Goal: Task Accomplishment & Management: Manage account settings

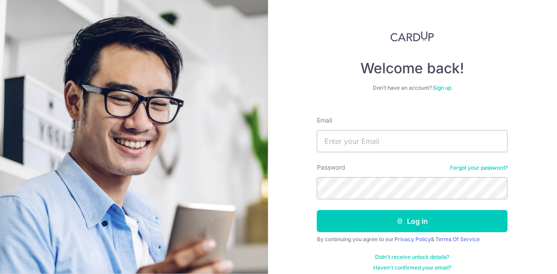
click at [356, 126] on div "Email" at bounding box center [412, 134] width 191 height 36
click at [348, 144] on input "Email" at bounding box center [412, 141] width 191 height 22
type input "[EMAIL_ADDRESS][DOMAIN_NAME]"
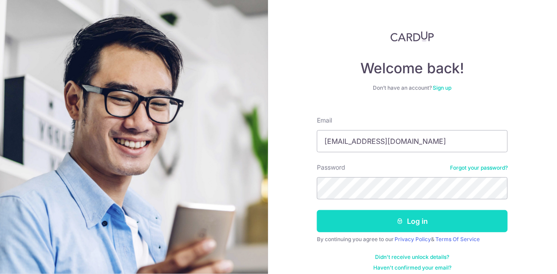
click at [369, 228] on button "Log in" at bounding box center [412, 221] width 191 height 22
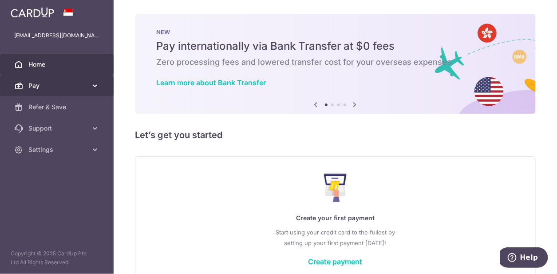
click at [98, 82] on icon at bounding box center [94, 85] width 9 height 9
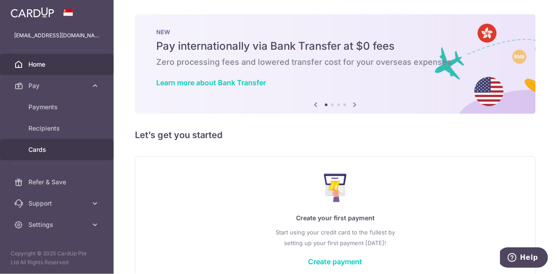
click at [44, 152] on div at bounding box center [281, 138] width 562 height 276
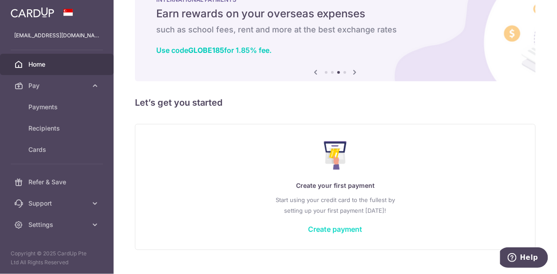
scroll to position [50, 0]
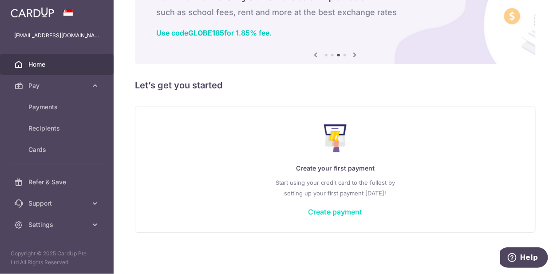
click at [324, 212] on link "Create payment" at bounding box center [335, 211] width 54 height 9
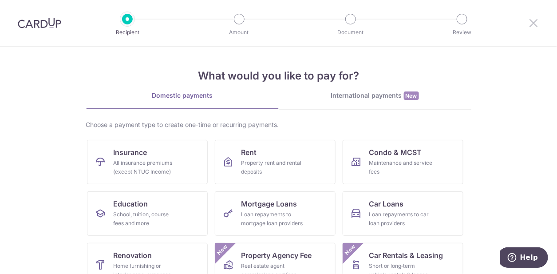
click at [536, 22] on icon at bounding box center [533, 22] width 11 height 11
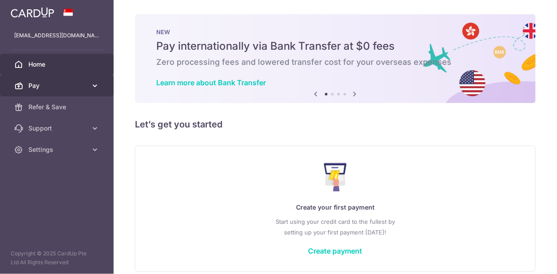
click at [60, 82] on span "Pay" at bounding box center [57, 85] width 59 height 9
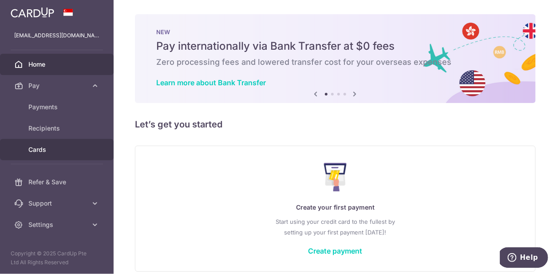
click at [31, 149] on span "Cards" at bounding box center [57, 149] width 59 height 9
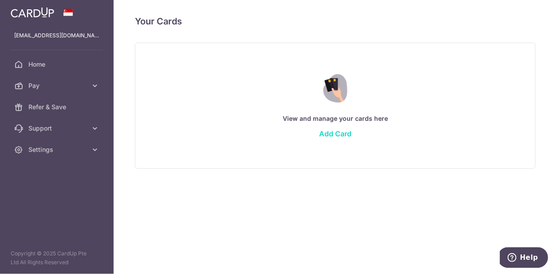
click at [351, 129] on link "Add Card" at bounding box center [335, 133] width 32 height 9
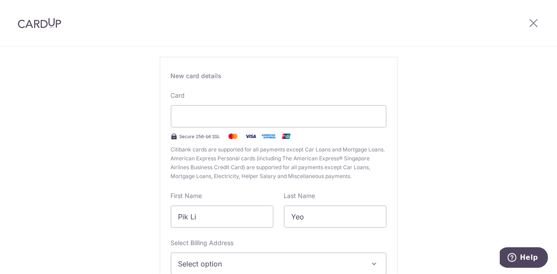
scroll to position [100, 0]
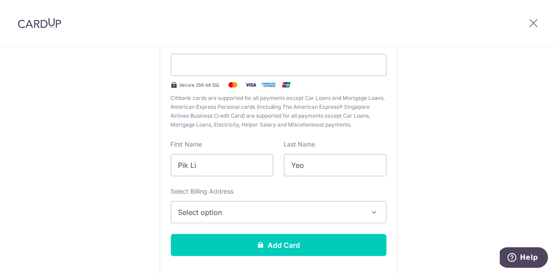
click at [251, 204] on button "Select option" at bounding box center [279, 212] width 216 height 22
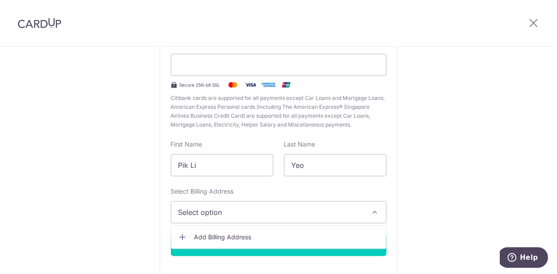
click at [281, 180] on div "New card details Your card number is incomplete. Card Secure 256-bit SSL Citiba…" at bounding box center [279, 141] width 238 height 272
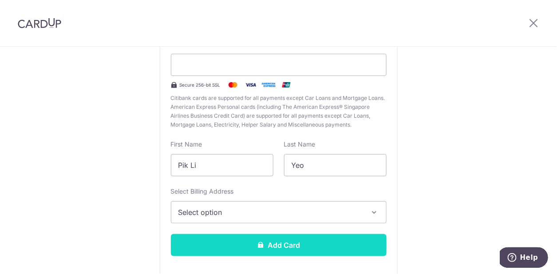
click at [288, 236] on button "Add Card" at bounding box center [279, 245] width 216 height 22
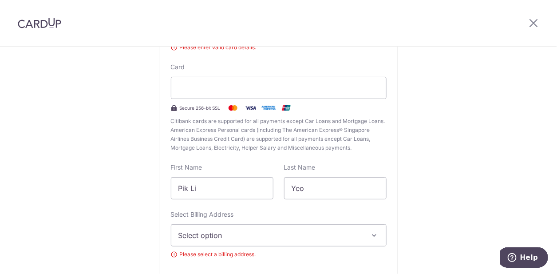
scroll to position [123, 0]
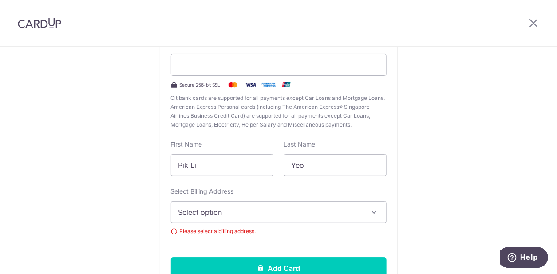
click at [256, 205] on button "Select option" at bounding box center [279, 212] width 216 height 22
click at [249, 235] on span "Add Billing Address" at bounding box center [286, 236] width 184 height 9
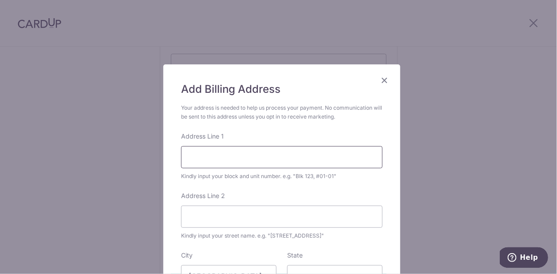
click at [251, 151] on input "Address Line 1" at bounding box center [281, 157] width 201 height 22
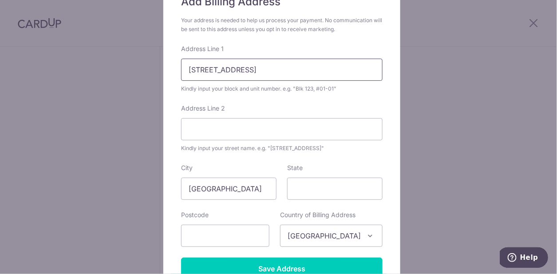
scroll to position [89, 0]
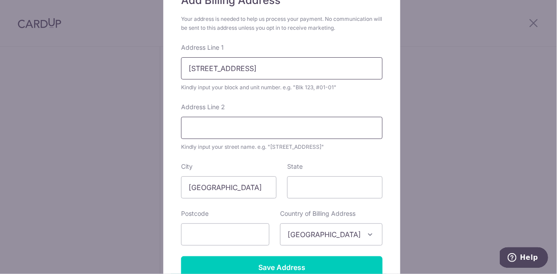
type input "[STREET_ADDRESS]"
click at [232, 121] on input "Address Line 2" at bounding box center [281, 128] width 201 height 22
type input "11-91"
click at [256, 228] on input "text" at bounding box center [225, 234] width 88 height 22
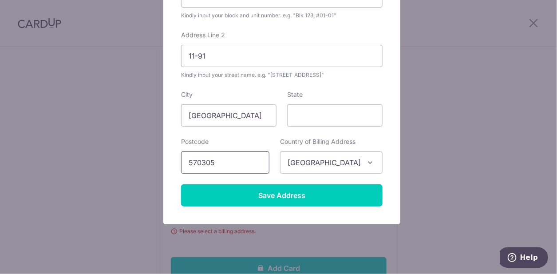
scroll to position [174, 0]
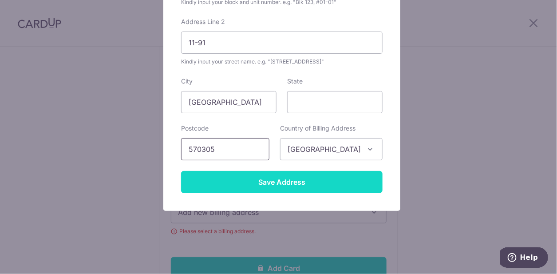
type input "570305"
click at [346, 180] on input "Save Address" at bounding box center [281, 182] width 201 height 22
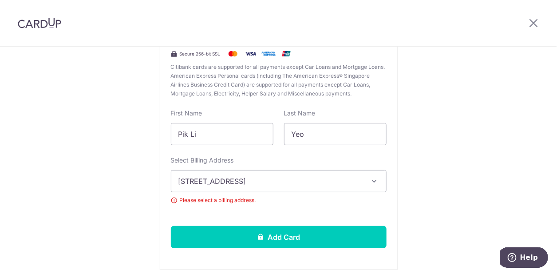
scroll to position [167, 0]
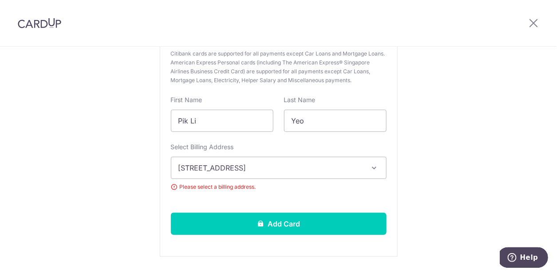
click at [328, 187] on span "Please select a billing address." at bounding box center [279, 186] width 216 height 9
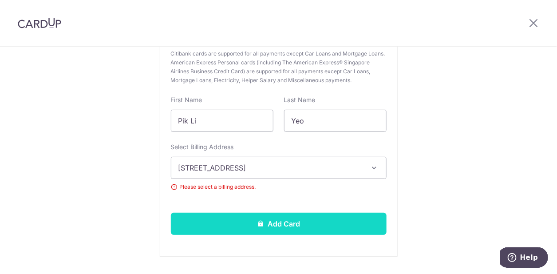
click at [277, 228] on button "Add Card" at bounding box center [279, 223] width 216 height 22
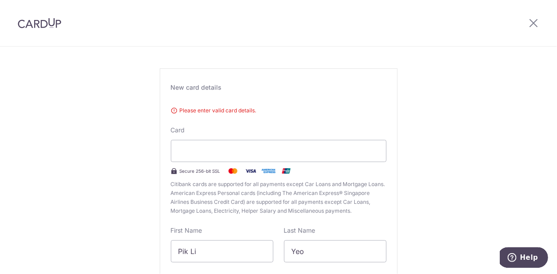
scroll to position [34, 0]
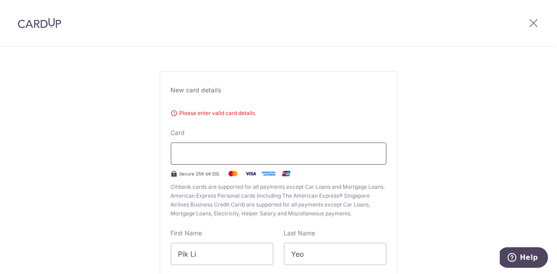
click at [280, 147] on div at bounding box center [279, 153] width 216 height 22
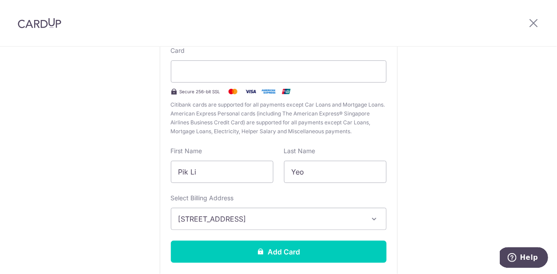
scroll to position [167, 0]
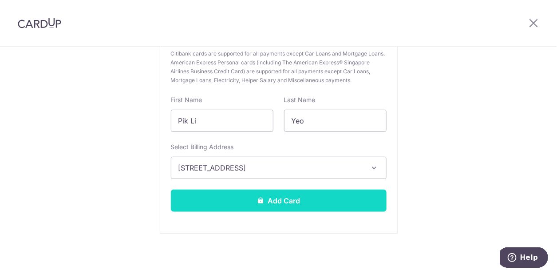
click at [286, 204] on button "Add Card" at bounding box center [279, 200] width 216 height 22
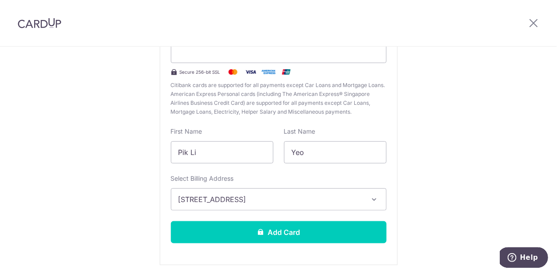
scroll to position [100, 0]
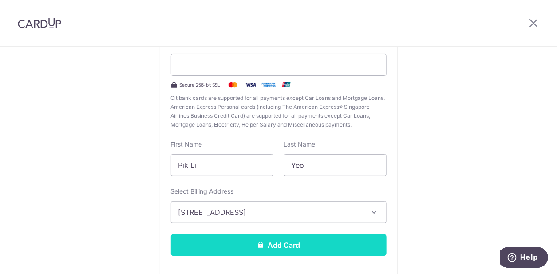
click at [293, 249] on button "Add Card" at bounding box center [279, 245] width 216 height 22
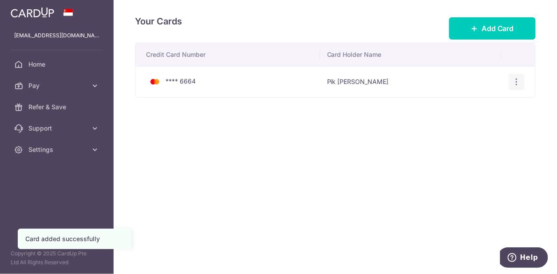
click at [519, 80] on icon "button" at bounding box center [516, 81] width 9 height 9
click at [481, 108] on span "View/Edit" at bounding box center [486, 106] width 60 height 11
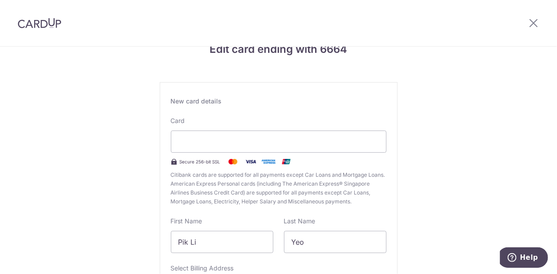
scroll to position [11, 0]
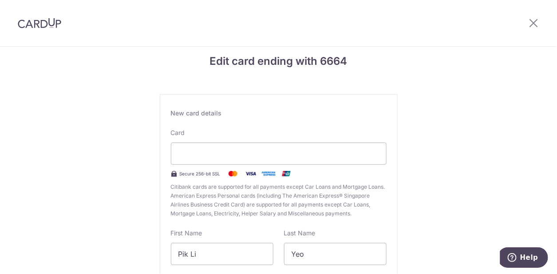
click at [528, 25] on div at bounding box center [533, 23] width 46 height 46
click at [529, 24] on icon at bounding box center [533, 22] width 11 height 11
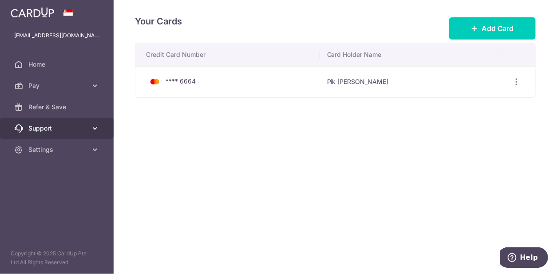
click at [92, 129] on icon at bounding box center [94, 128] width 9 height 9
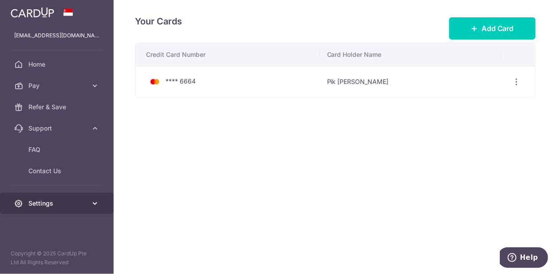
click at [98, 202] on icon at bounding box center [94, 203] width 9 height 9
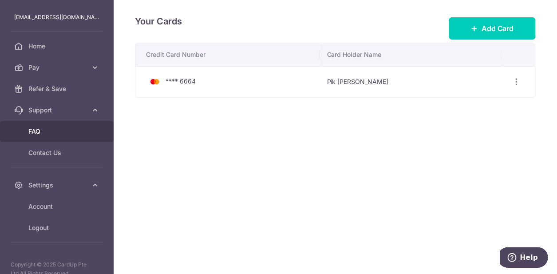
scroll to position [28, 0]
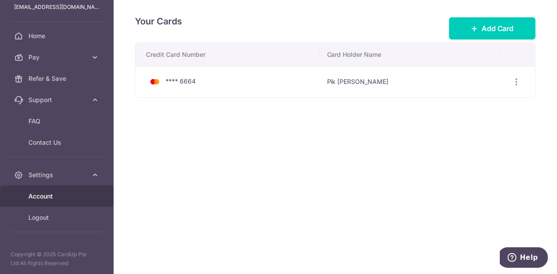
click at [49, 192] on span "Account" at bounding box center [57, 196] width 59 height 9
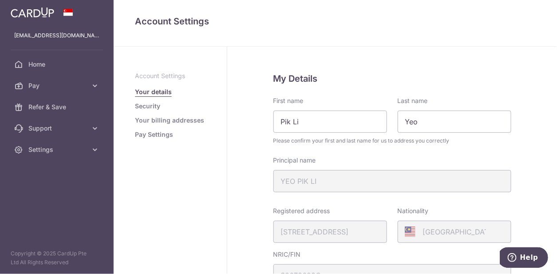
click at [155, 106] on link "Security" at bounding box center [147, 106] width 25 height 9
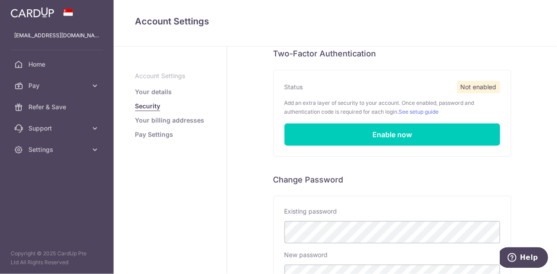
scroll to position [222, 0]
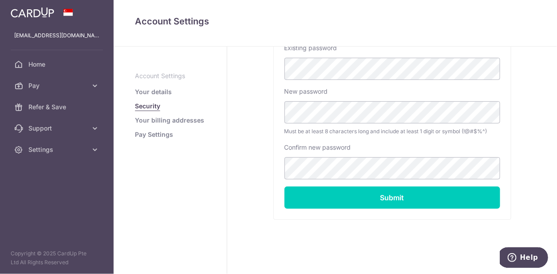
click at [151, 125] on ul "Account Settings Your details Security Your billing addresses Pay Settings" at bounding box center [170, 104] width 71 height 67
click at [153, 133] on link "Pay Settings" at bounding box center [154, 134] width 38 height 9
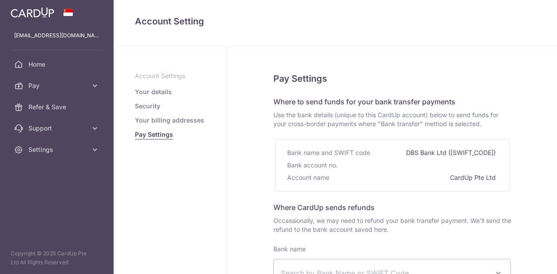
select select
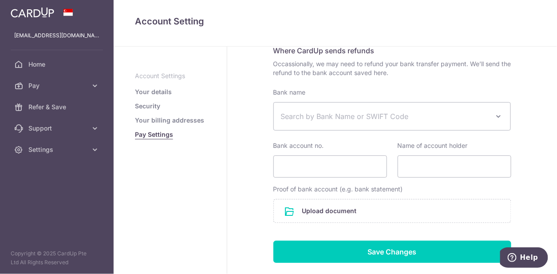
scroll to position [122, 0]
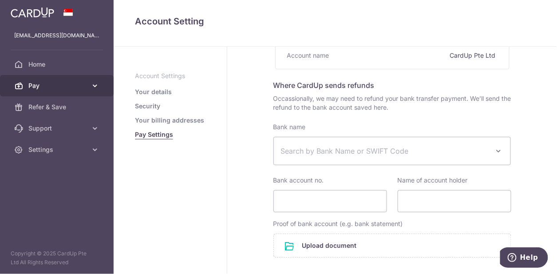
click at [66, 88] on span "Pay" at bounding box center [57, 85] width 59 height 9
click at [99, 87] on link "Pay" at bounding box center [57, 85] width 114 height 21
